Goal: Task Accomplishment & Management: Use online tool/utility

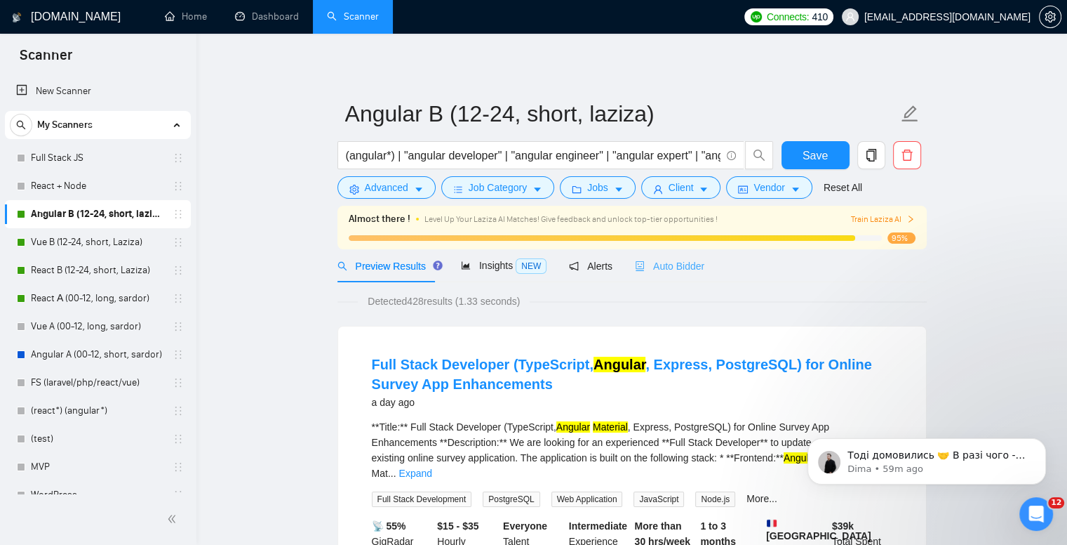
scroll to position [1, 0]
drag, startPoint x: 644, startPoint y: 267, endPoint x: 441, endPoint y: 262, distance: 202.9
click at [644, 267] on span "Auto Bidder" at bounding box center [669, 265] width 69 height 11
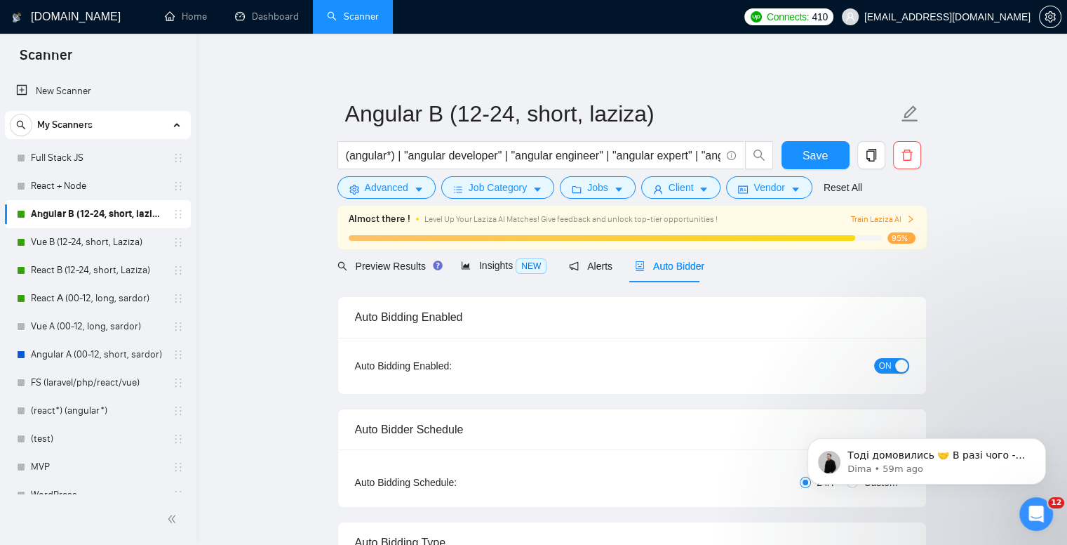
checkbox input "true"
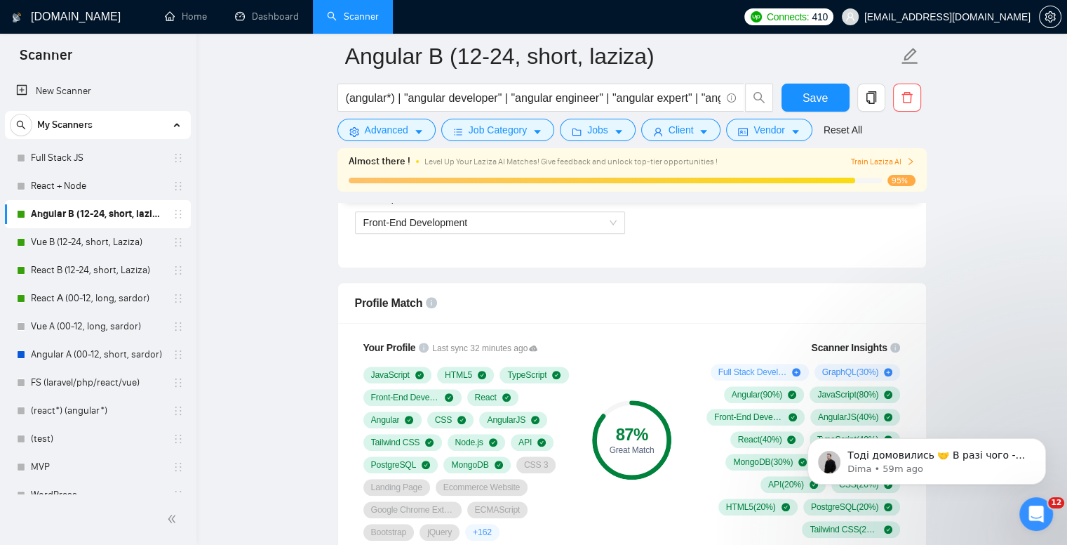
scroll to position [772, 0]
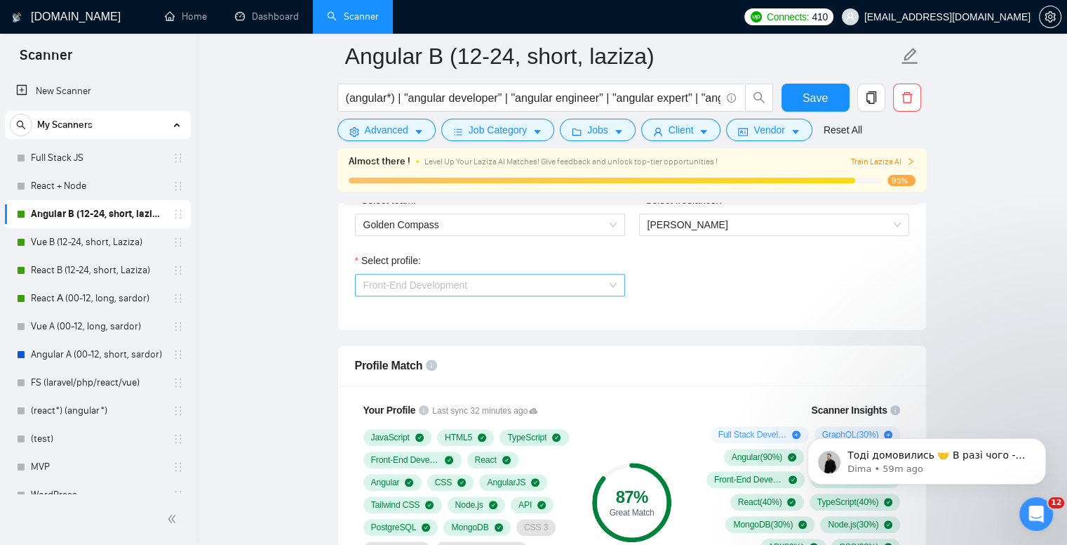
click at [480, 287] on span "Front-End Development" at bounding box center [490, 284] width 253 height 21
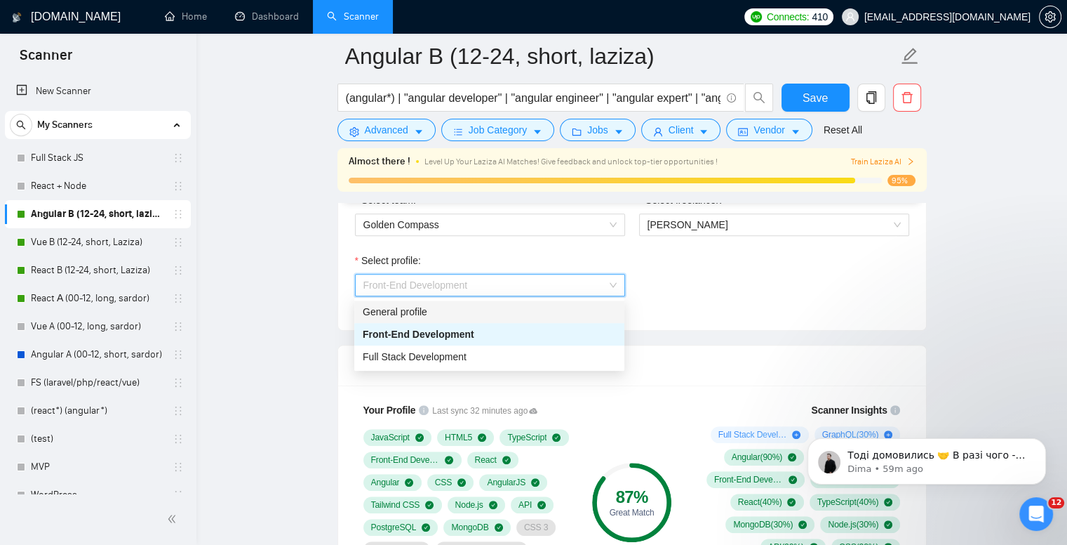
click at [472, 305] on div "General profile" at bounding box center [489, 311] width 253 height 15
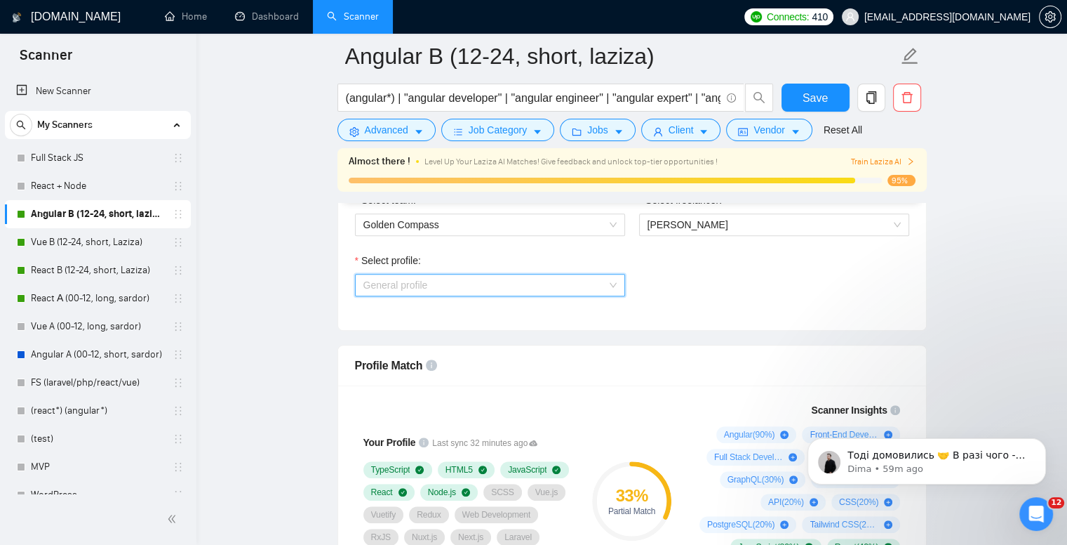
click at [446, 288] on span "General profile" at bounding box center [490, 284] width 253 height 21
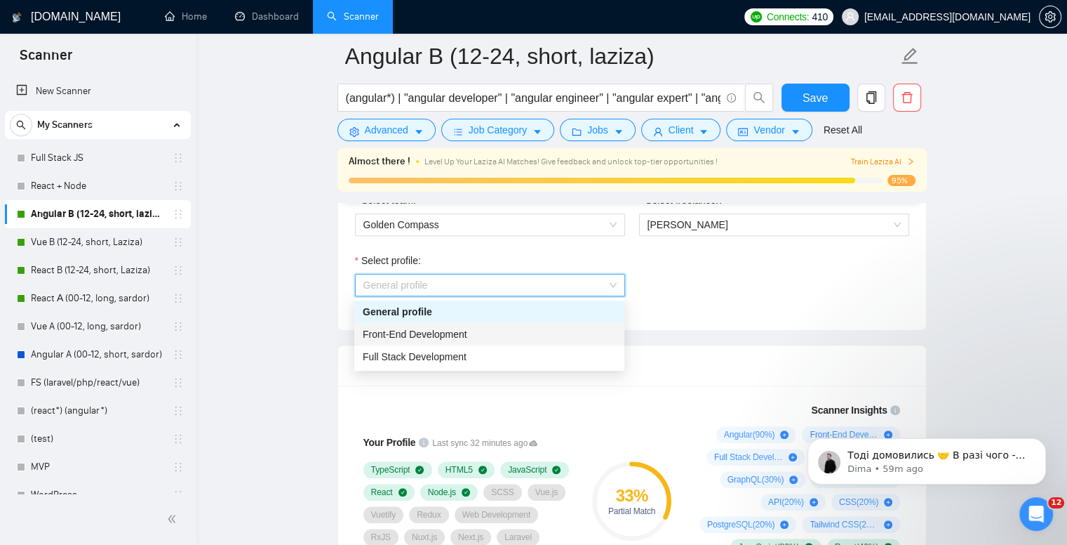
click at [438, 340] on span "Front-End Development" at bounding box center [415, 333] width 105 height 11
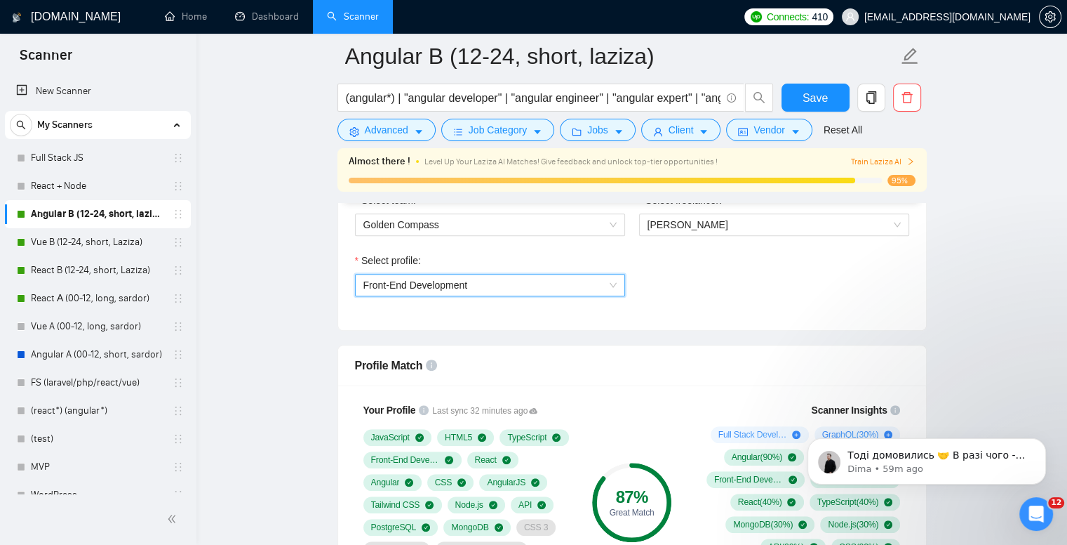
click at [448, 288] on span "Front-End Development" at bounding box center [416, 284] width 105 height 11
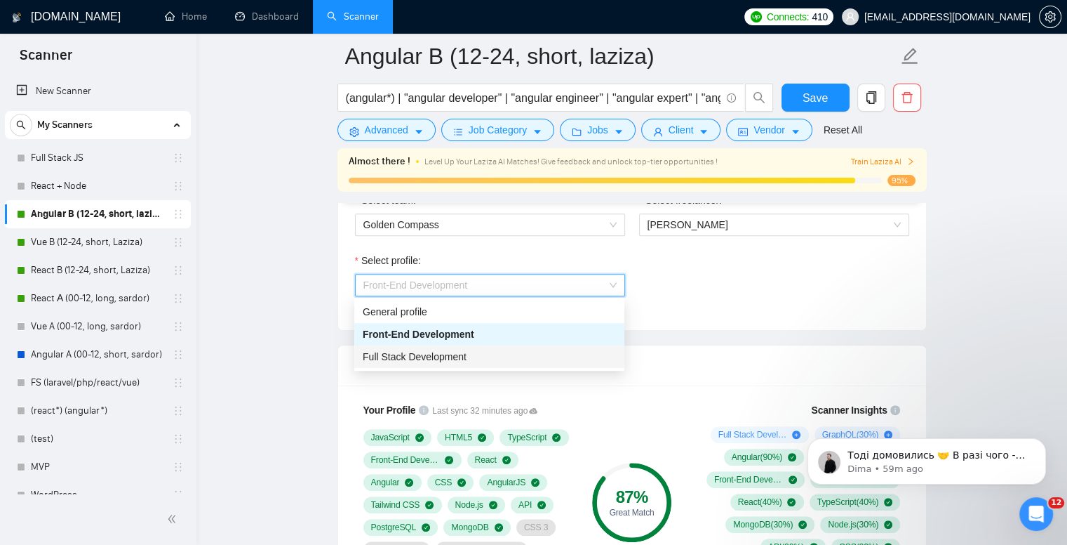
click at [446, 356] on span "Full Stack Development" at bounding box center [415, 356] width 104 height 11
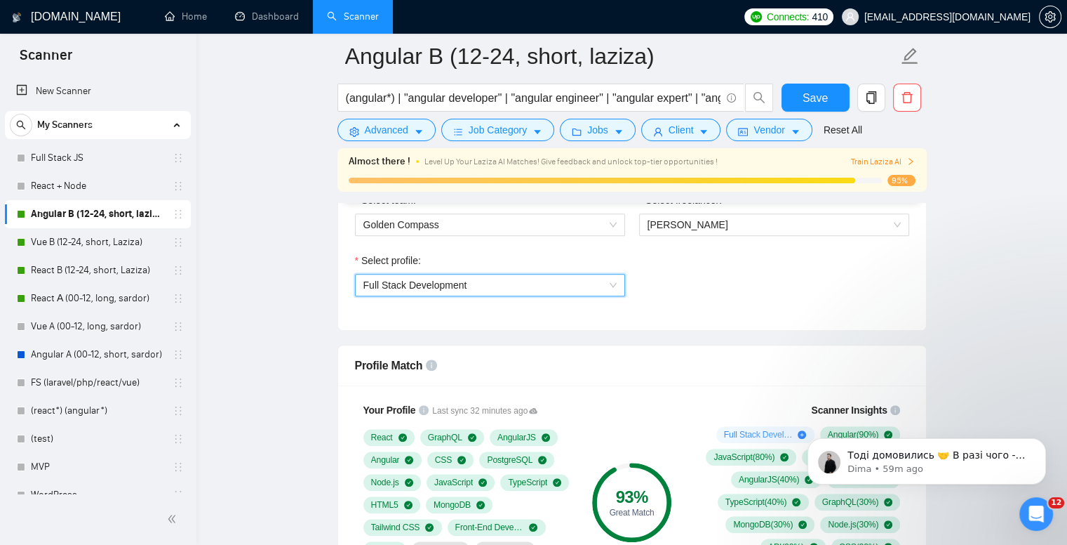
click at [438, 284] on span "Full Stack Development" at bounding box center [416, 284] width 104 height 11
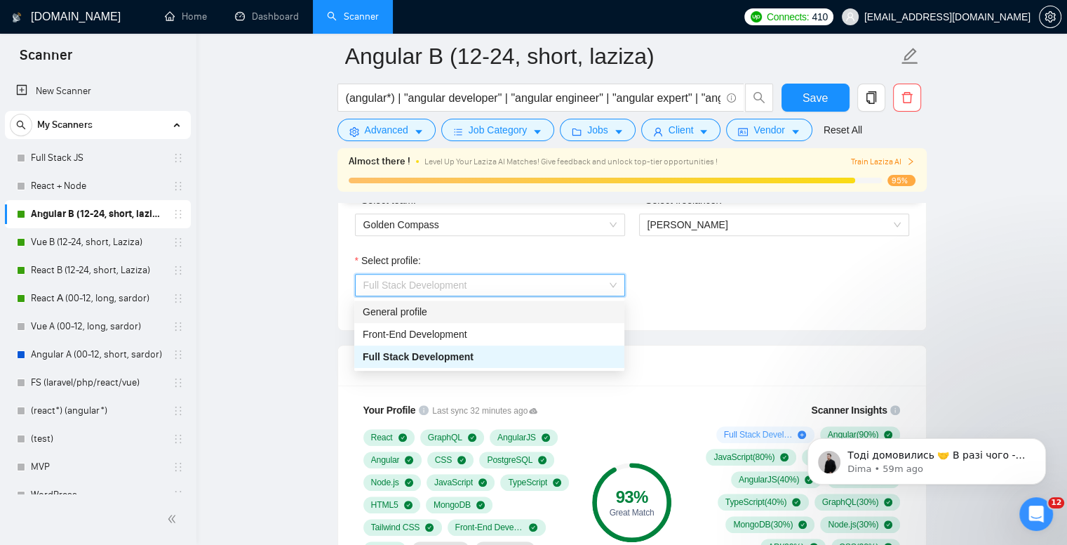
click at [437, 309] on div "General profile" at bounding box center [489, 311] width 253 height 15
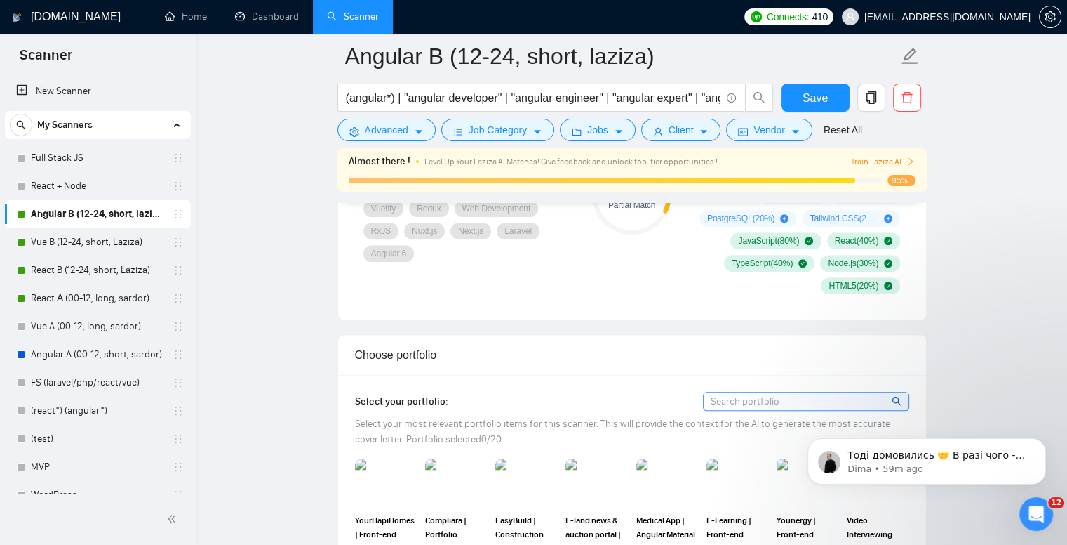
scroll to position [912, 0]
